Goal: Communication & Community: Answer question/provide support

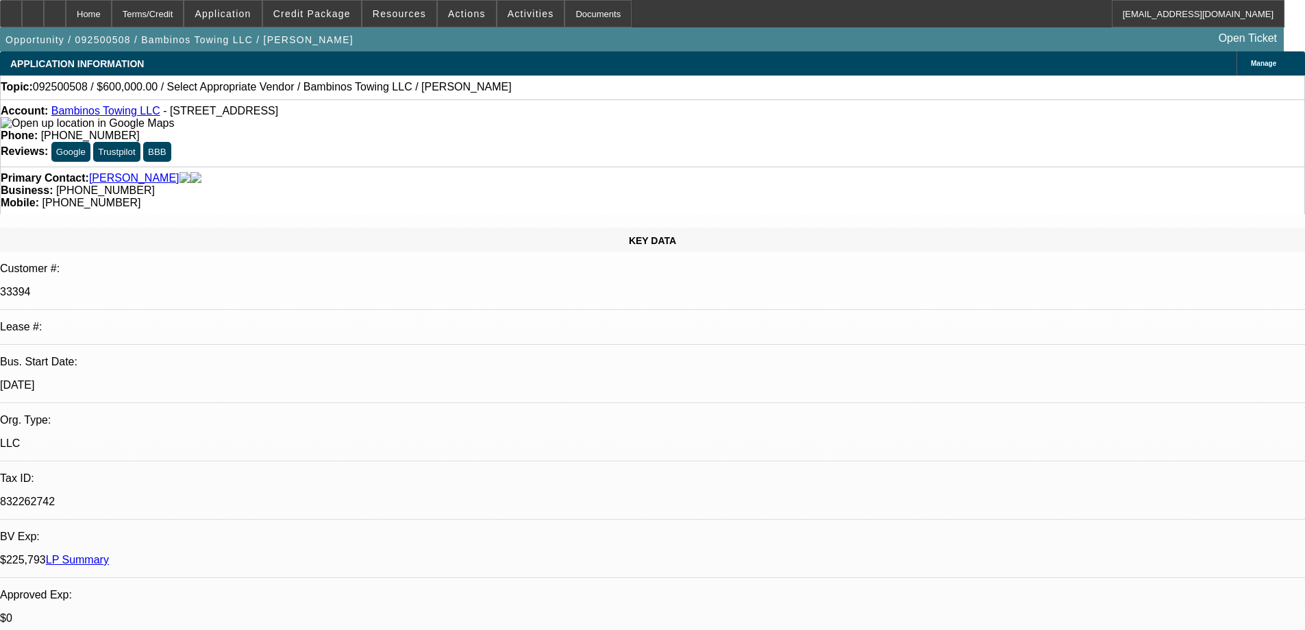
select select "0"
select select "2"
select select "0.1"
select select "4"
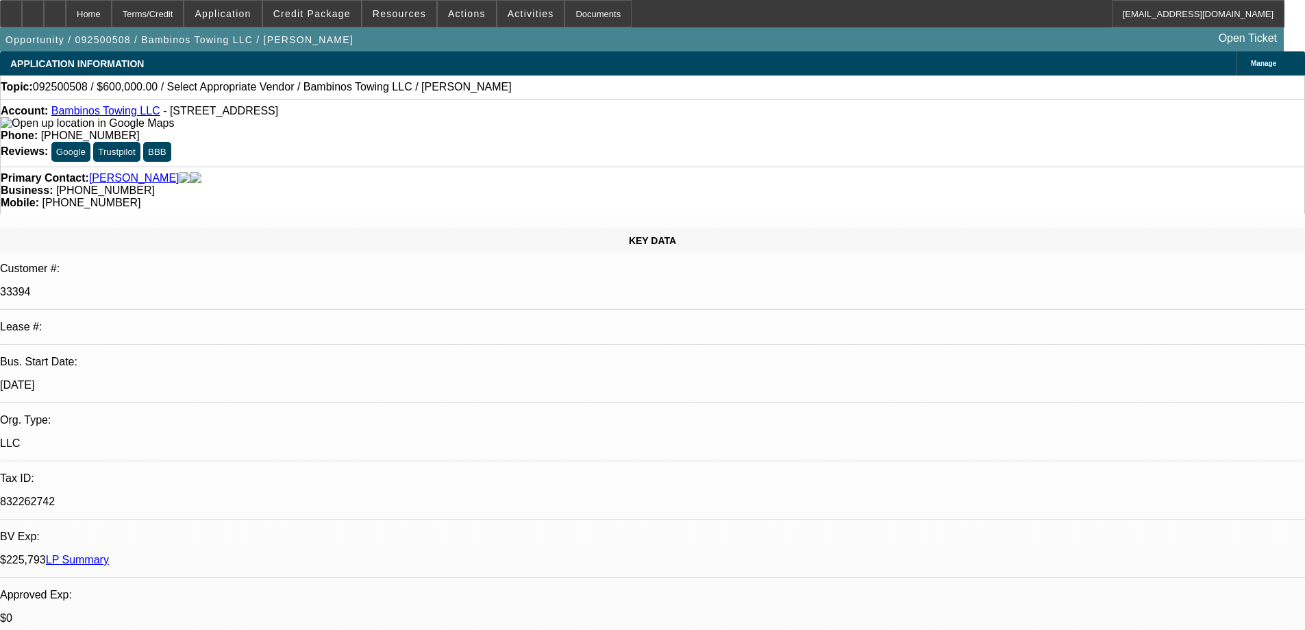
radio input "true"
type textarea "PAID 9 OF 60 ONTIME SO FAR, NO ISSUES, PORTFOLIO, GPS FUNCTIONS PROPERLY"
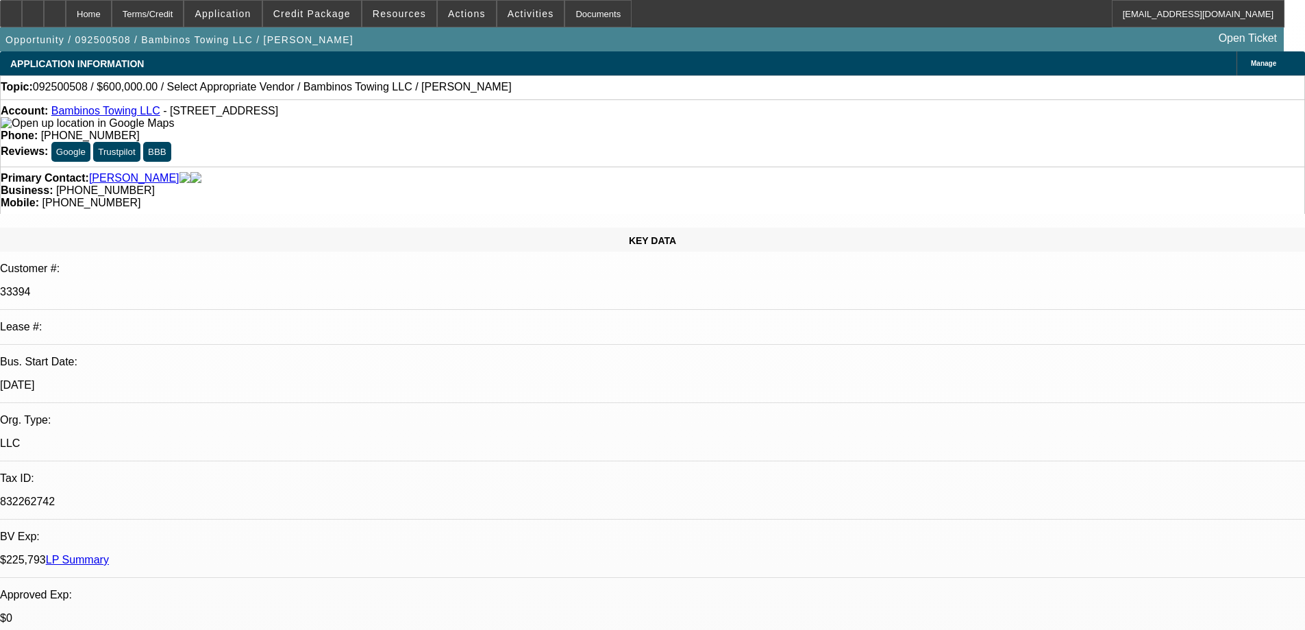
radio input "false"
radio input "true"
select select "0.2"
select select "2"
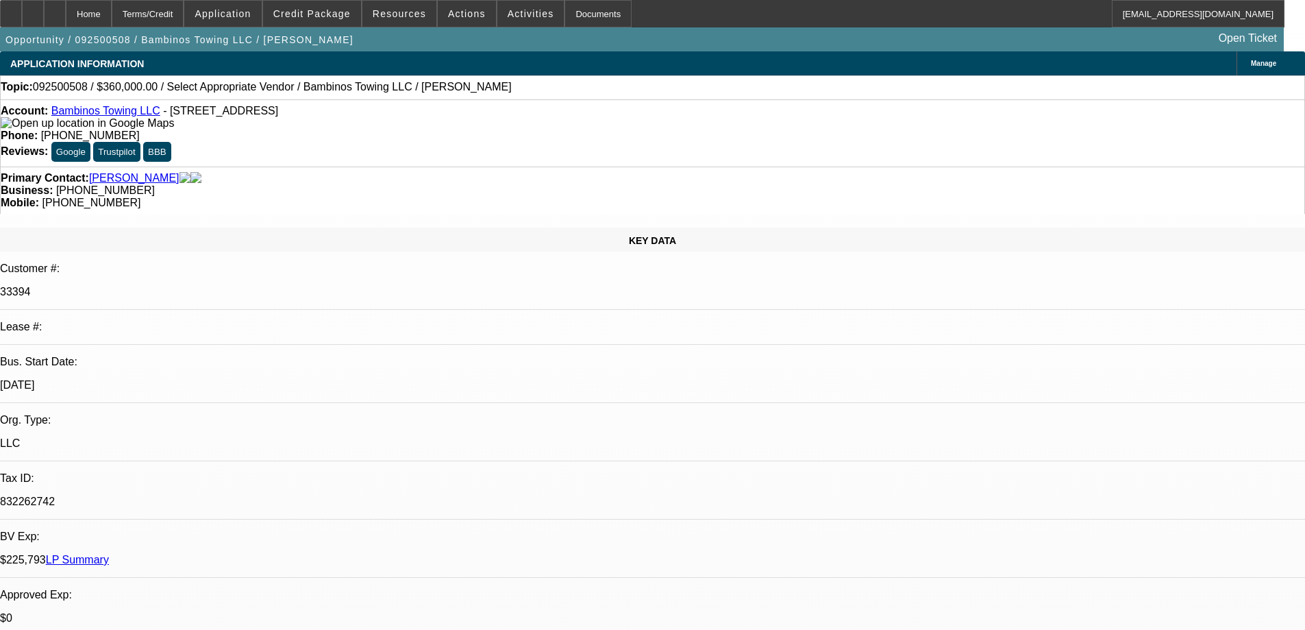
select select "2"
select select "0"
select select "6"
select select "0"
select select "2"
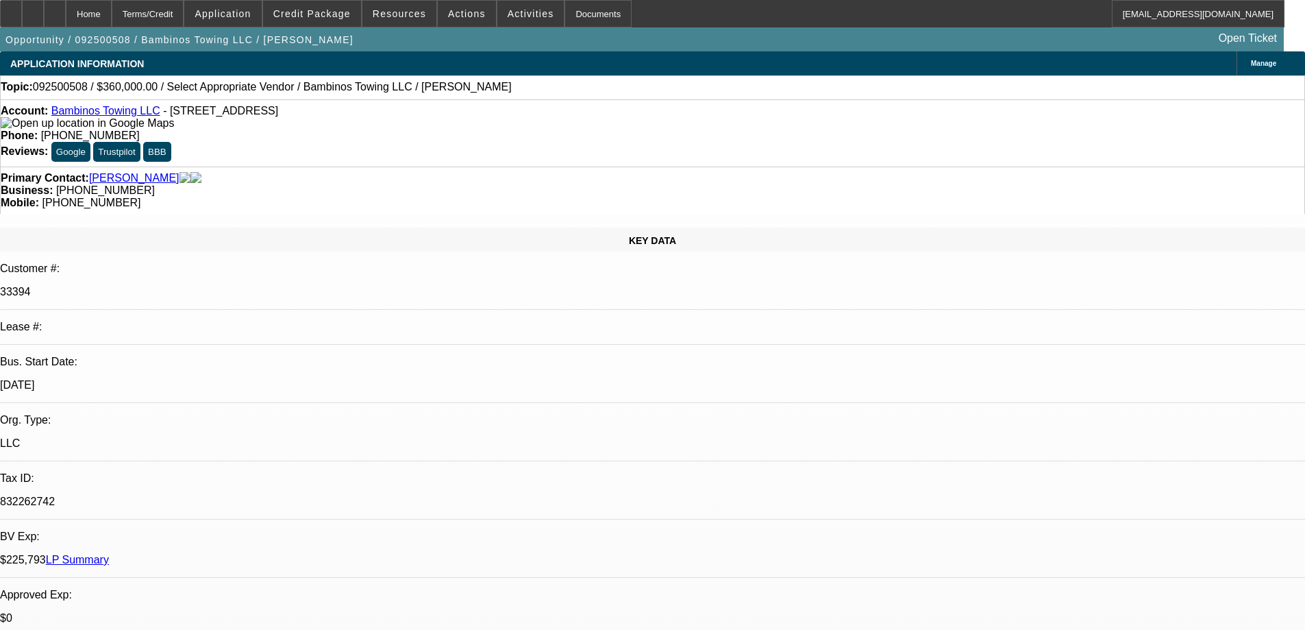
select select "2"
select select "0"
select select "6"
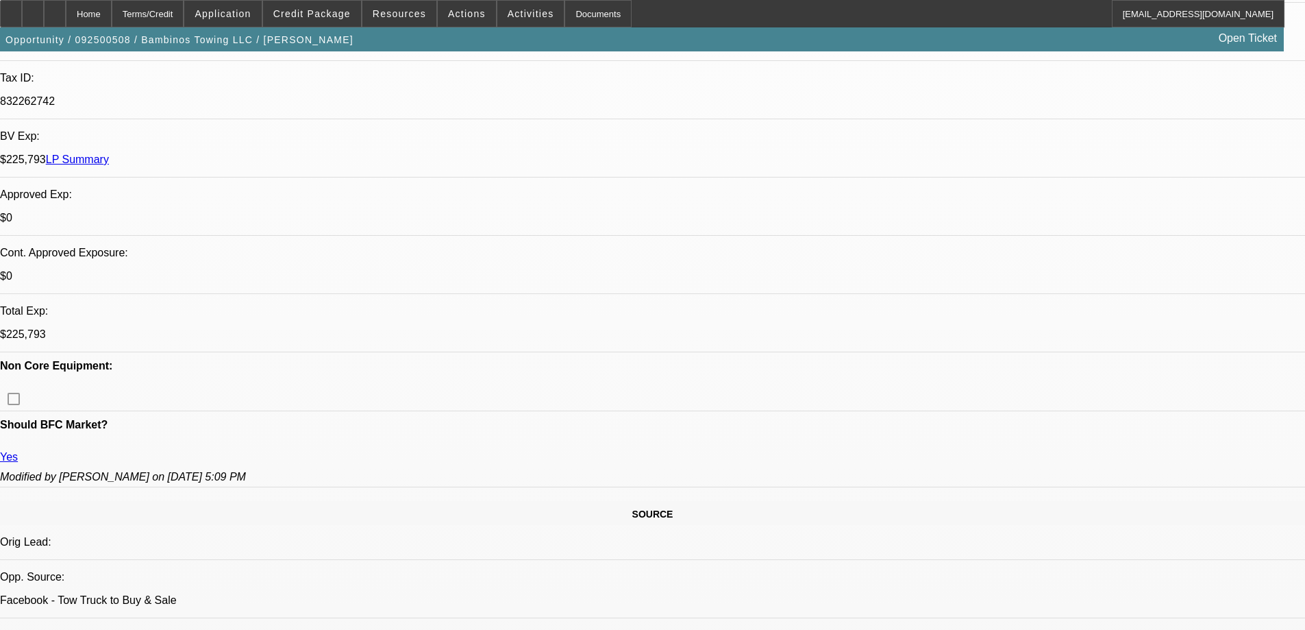
scroll to position [274, 0]
